Goal: Task Accomplishment & Management: Manage account settings

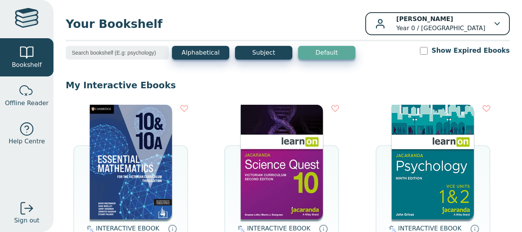
click at [496, 23] on button "[PERSON_NAME] Year 0 / [GEOGRAPHIC_DATA]" at bounding box center [437, 23] width 145 height 23
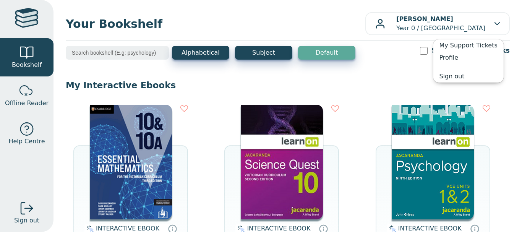
click at [260, 81] on p "My Interactive Ebooks" at bounding box center [288, 85] width 444 height 11
click at [422, 10] on div "Your Bookshelf [PERSON_NAME] Year 0 / [GEOGRAPHIC_DATA] My Support Tickets Prof…" at bounding box center [288, 116] width 469 height 232
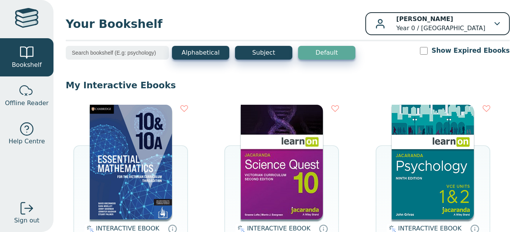
click at [423, 21] on b "[PERSON_NAME]" at bounding box center [424, 18] width 57 height 7
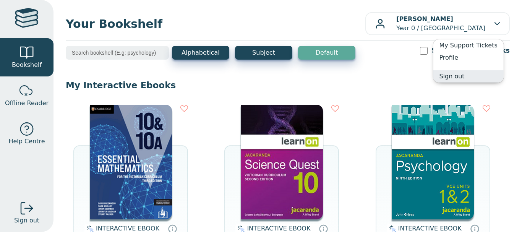
click at [448, 75] on link "Sign out" at bounding box center [468, 76] width 70 height 12
